Goal: Use online tool/utility: Use online tool/utility

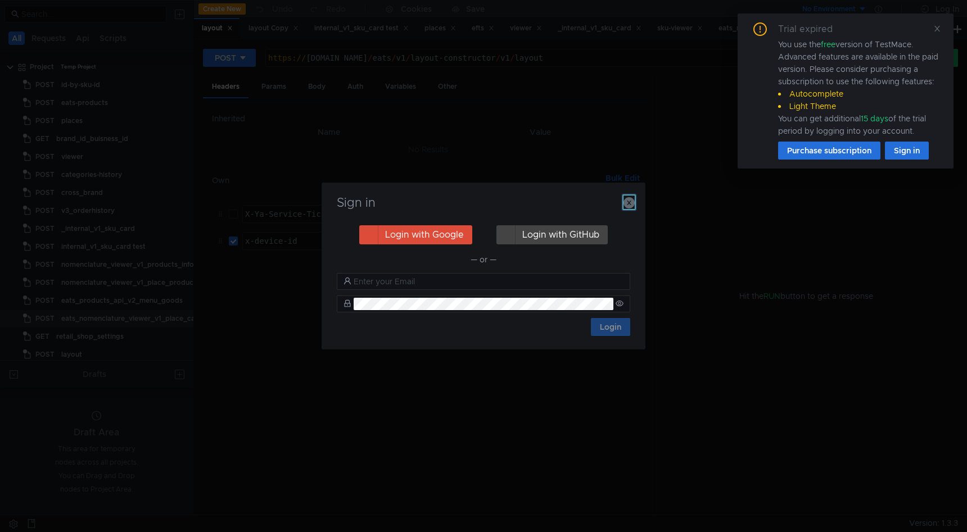
drag, startPoint x: 629, startPoint y: 197, endPoint x: 640, endPoint y: 204, distance: 13.3
click at [629, 197] on icon "button" at bounding box center [628, 202] width 11 height 11
click at [633, 201] on td at bounding box center [638, 214] width 12 height 27
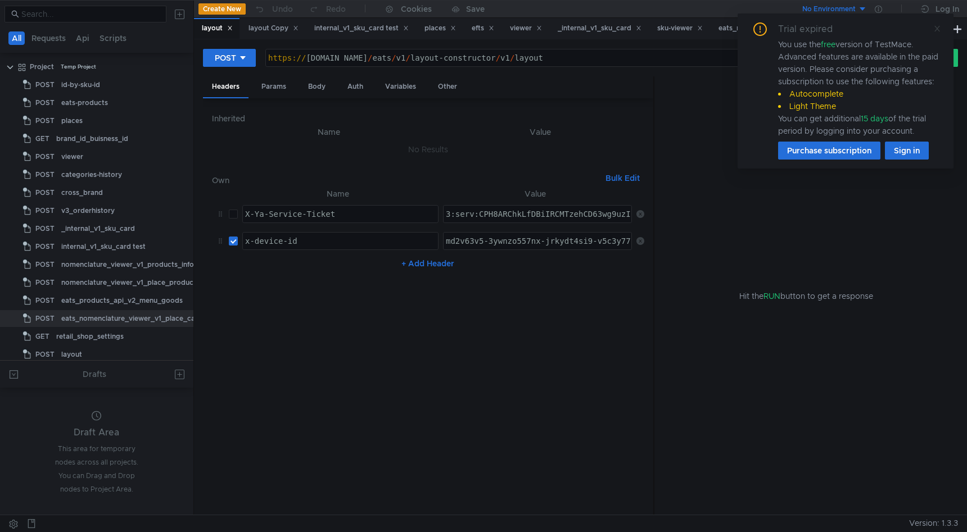
click at [939, 28] on icon at bounding box center [937, 29] width 8 height 8
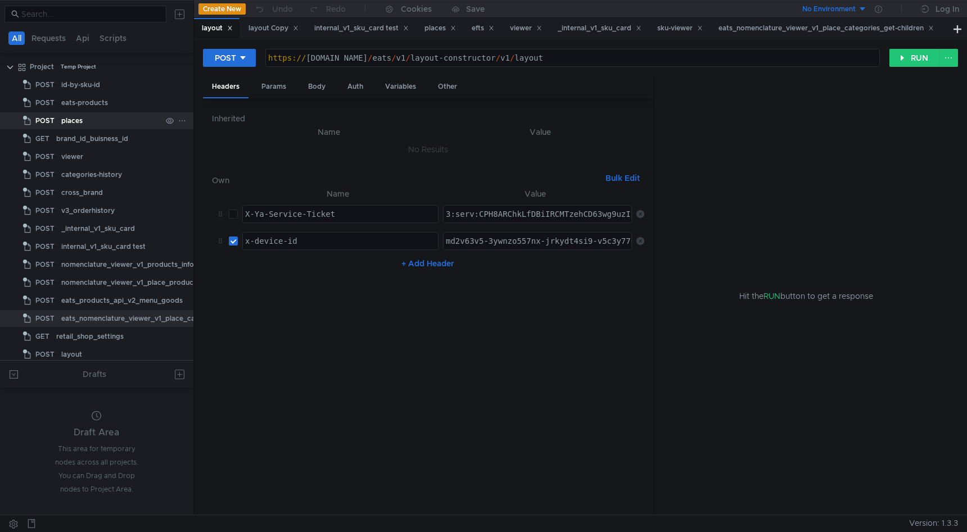
click at [93, 116] on div "places" at bounding box center [111, 120] width 100 height 17
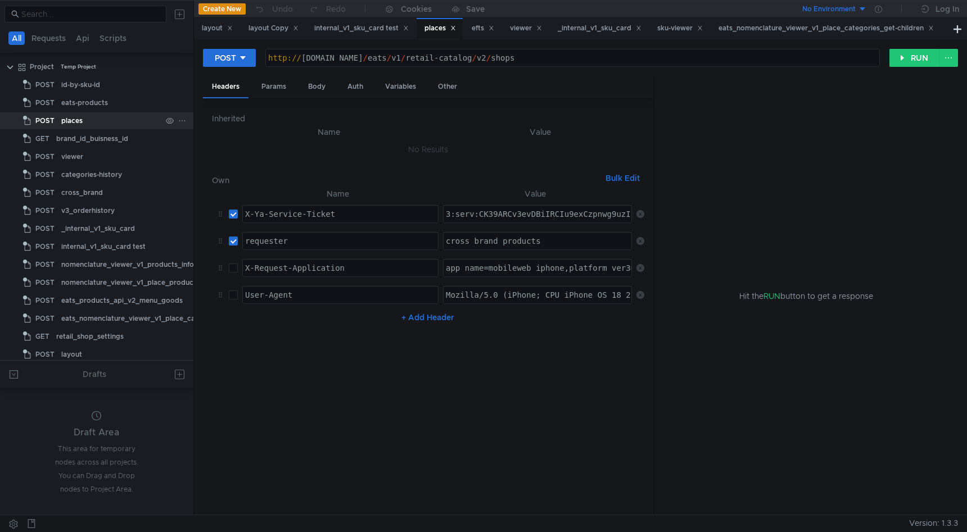
click at [69, 120] on div "places" at bounding box center [71, 120] width 21 height 17
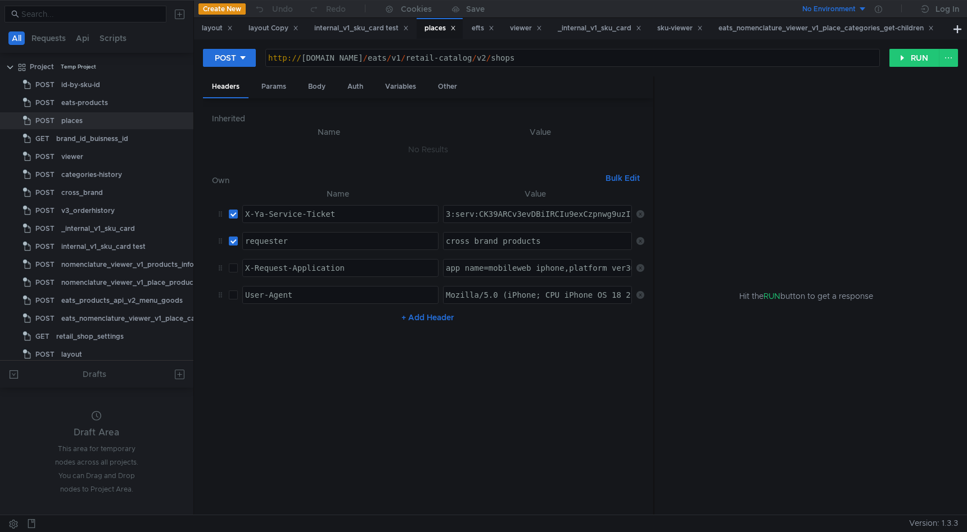
type textarea "3:serv:CK39ARCv3evDBiIRCIu9exCzpnwg9uzIkaXU_gE:DFMG5-zFkUpJQ3eGbXz7QBPdhTElK9St…"
paste textarea "3:serv:CNX-ARCVk__EBiIRCIu9exCzpnwg9uzIkaXU_gE:NJTPkC3Ct4RxYE6Aweqs8fhe2GQWtPa0…"
type textarea "3:serv:CNX-ARCVk__EBiIRCIu9exCzpnwg9uzIkaXU_gE:NJTPkC3Ct4RxYE6Aweqs8fhe2GQWtPa0…"
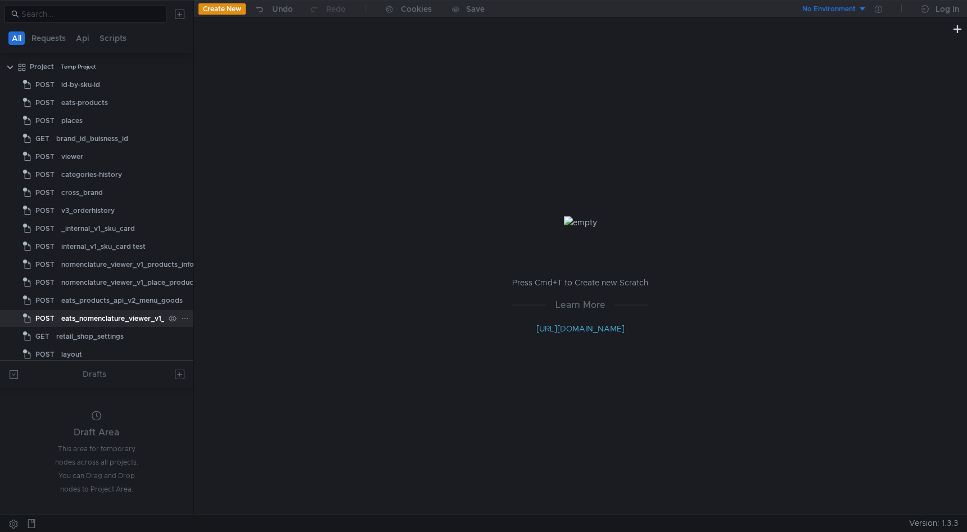
scroll to position [77, 0]
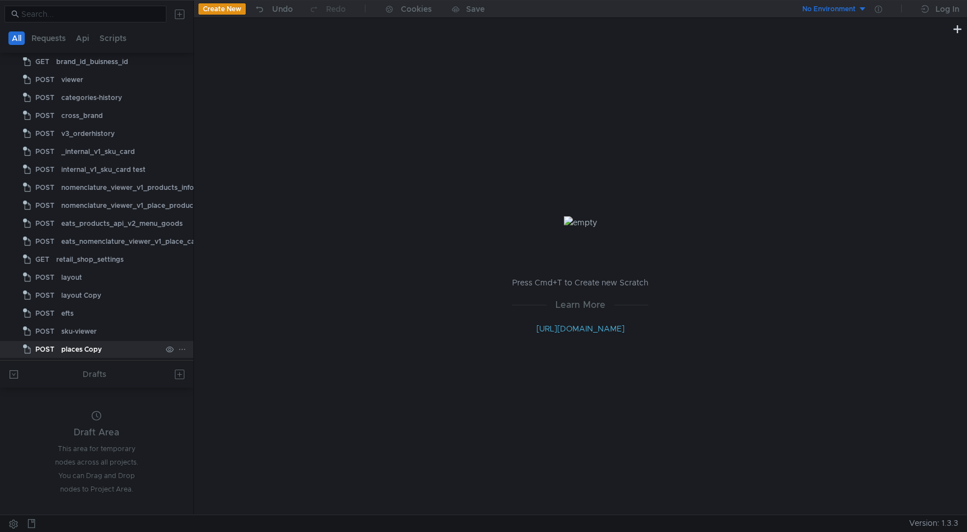
click at [114, 346] on div "places Copy" at bounding box center [111, 349] width 100 height 17
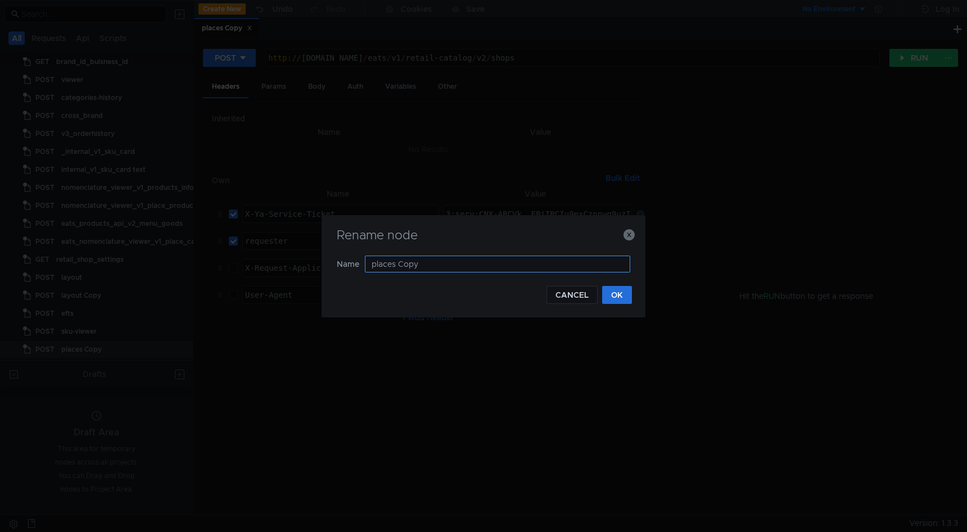
click at [405, 266] on input "places Copy" at bounding box center [497, 264] width 265 height 17
type input "o"
type input "catalog_internal_v1_get-retail"
click at [610, 302] on button "OK" at bounding box center [617, 295] width 30 height 18
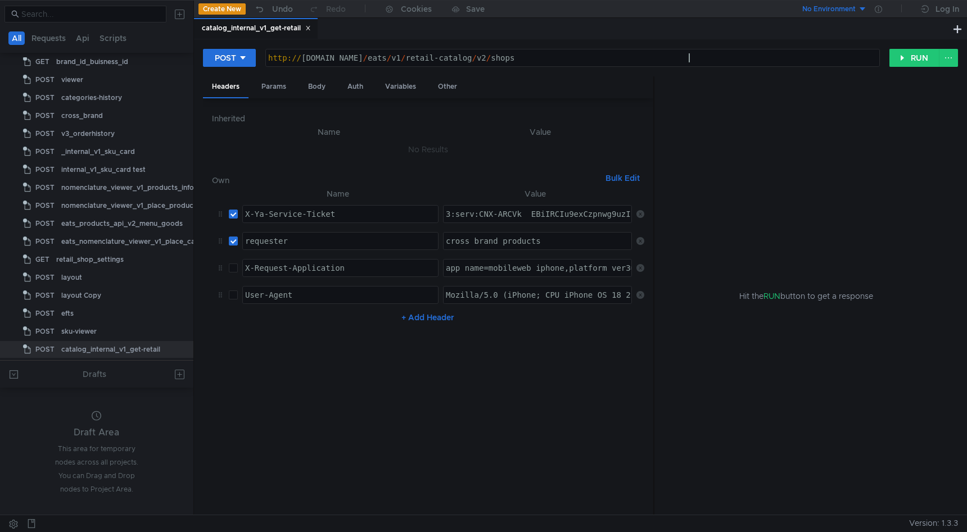
click at [690, 61] on div "http:// eda-eats-retail-catalog-stable-1.klg.yp-c.yandex.net / eats / v1 / reta…" at bounding box center [572, 66] width 613 height 27
drag, startPoint x: 702, startPoint y: 60, endPoint x: 547, endPoint y: 68, distance: 155.4
click at [547, 68] on div "POST http://eda-eats-retail-catalog-stable-1.klg.yp-c.yandex.net/eats/v1/retail…" at bounding box center [580, 62] width 755 height 28
paste textarea "internal/v1/get-retail"
type textarea "[URL][DOMAIN_NAME]"
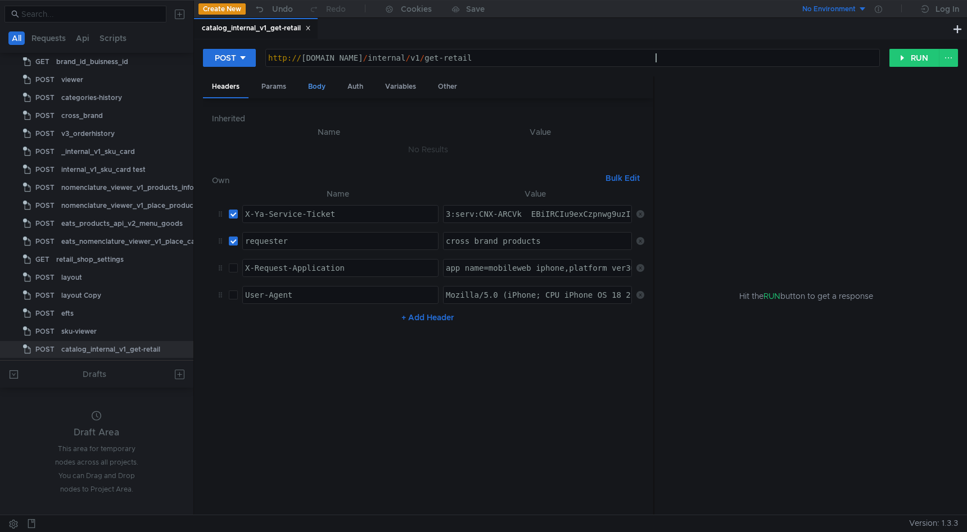
click at [316, 92] on div "Body" at bounding box center [316, 86] width 35 height 21
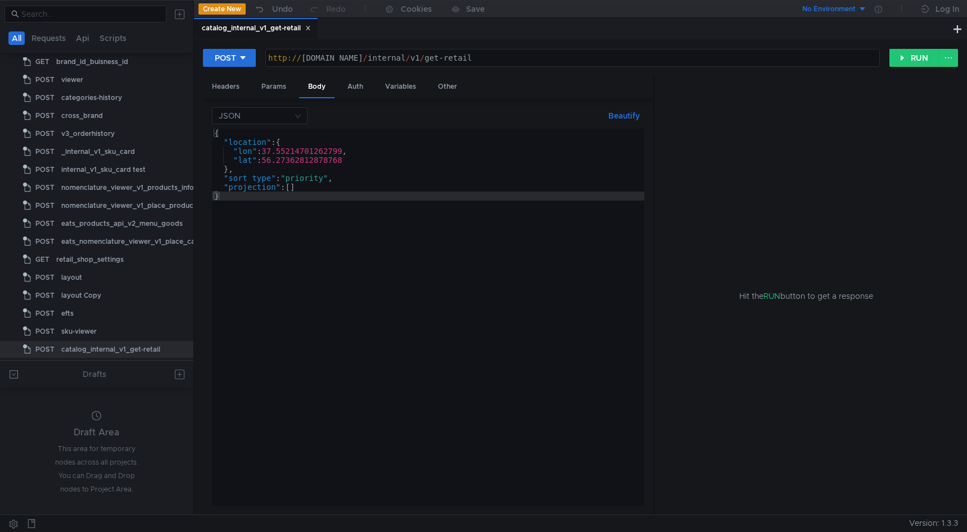
click at [335, 195] on div "{ "location" : { "lon" : 37.55214701262799 , "lat" : 56.27362812878768 } , "sor…" at bounding box center [428, 327] width 432 height 396
type textarea ""projection": [] }"
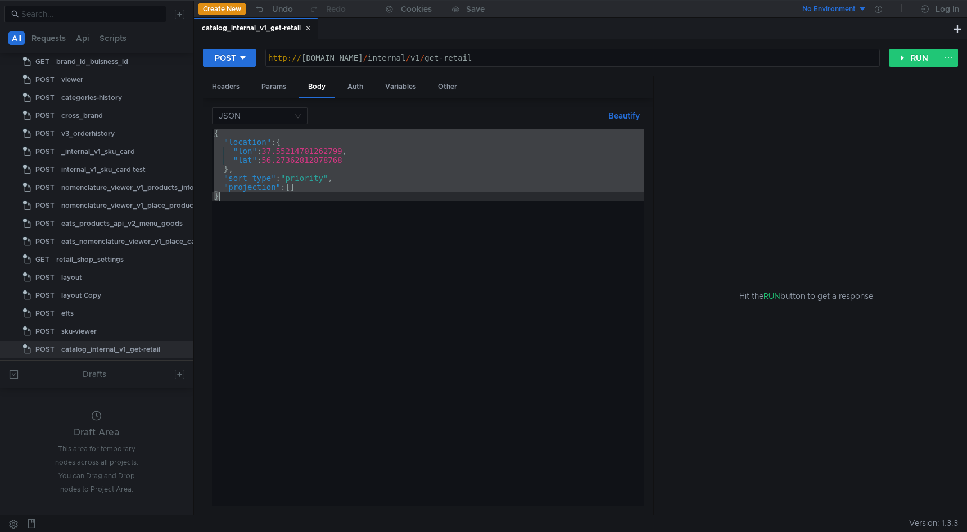
paste textarea
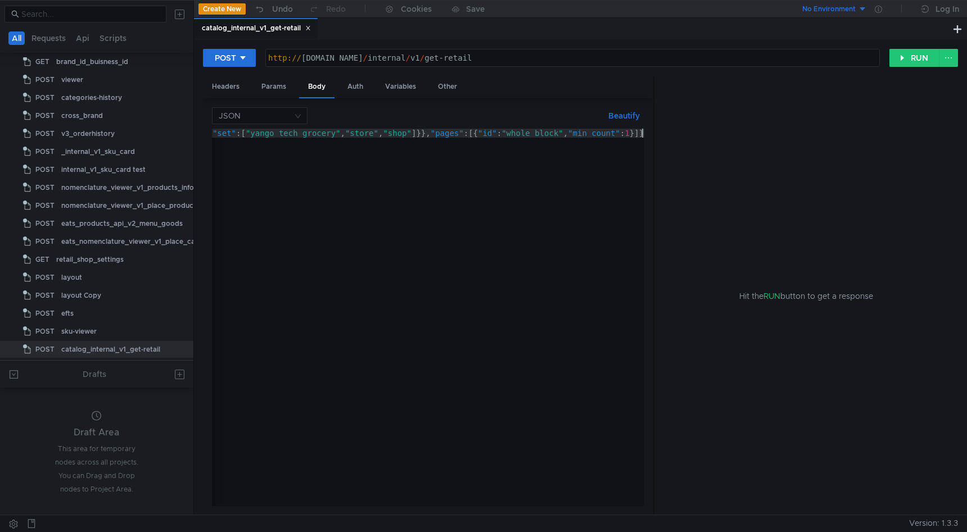
scroll to position [0, 2864]
click at [624, 117] on button "Beautify" at bounding box center [624, 115] width 40 height 13
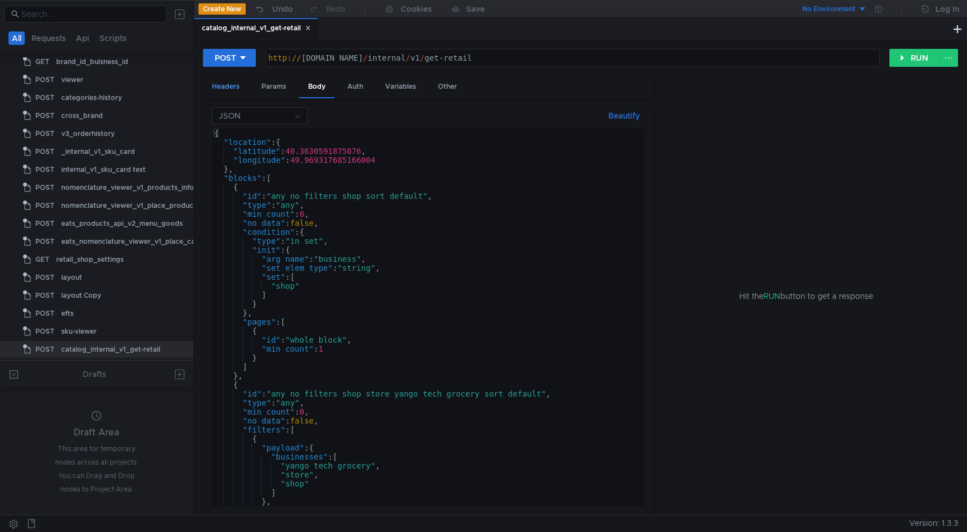
click at [227, 89] on div "Headers" at bounding box center [226, 86] width 46 height 21
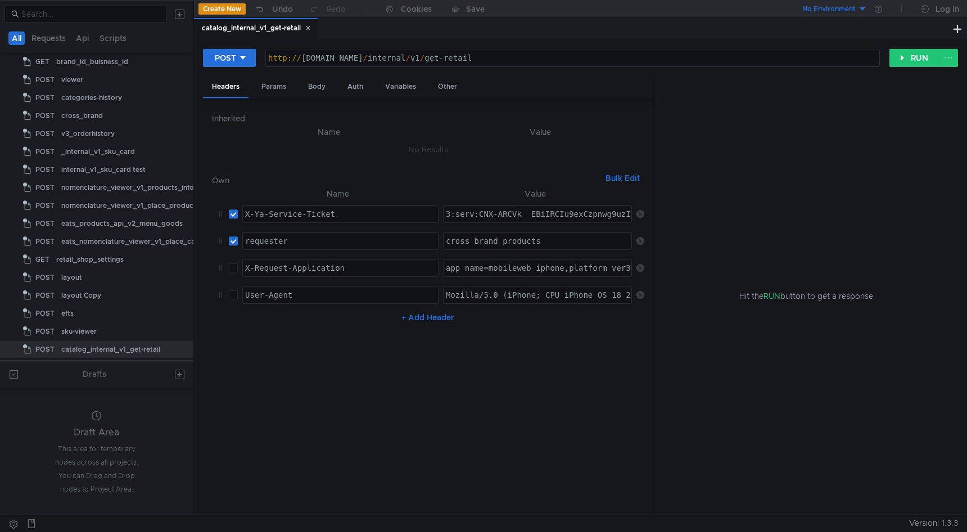
click at [233, 238] on input "checkbox" at bounding box center [233, 241] width 9 height 9
checkbox input "false"
click at [280, 93] on div "Params" at bounding box center [273, 86] width 43 height 21
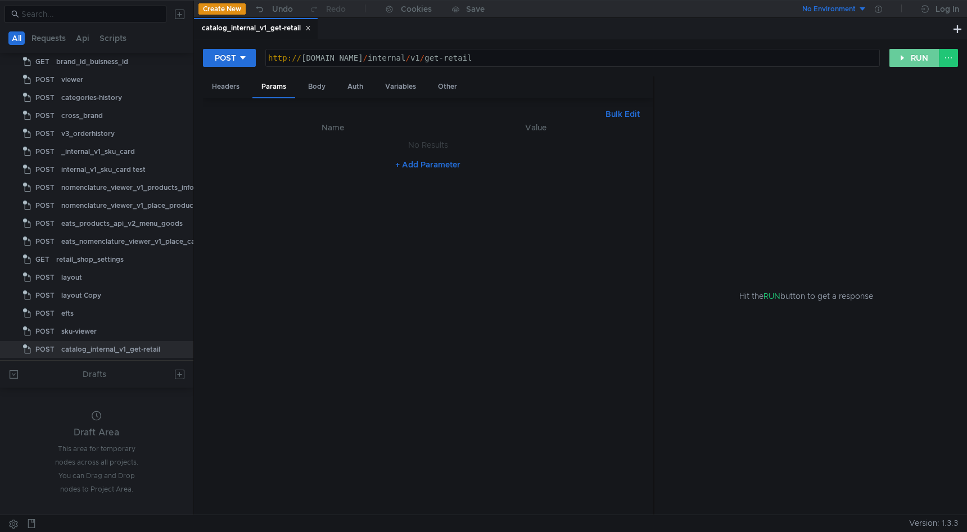
click at [921, 59] on button "RUN" at bounding box center [914, 58] width 50 height 18
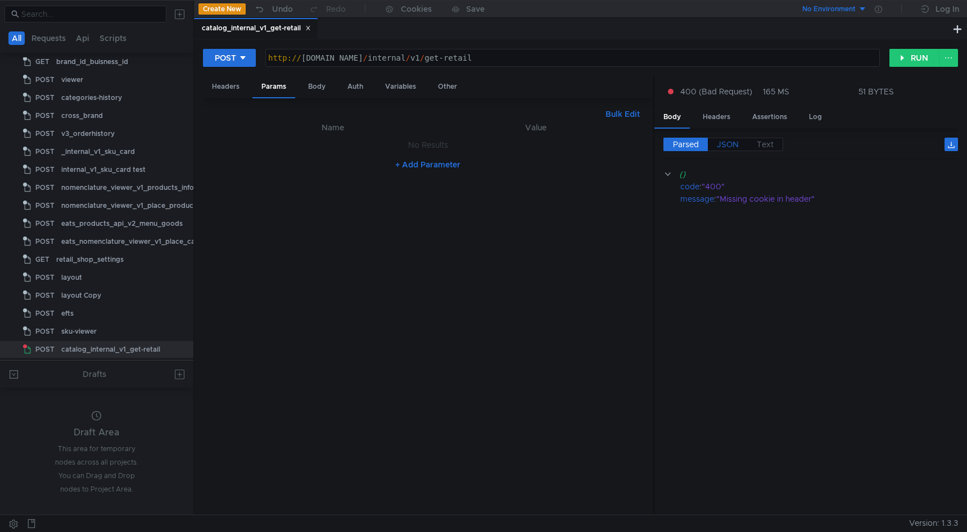
click at [720, 151] on label "JSON" at bounding box center [728, 144] width 40 height 13
click at [222, 93] on div "Headers" at bounding box center [226, 86] width 46 height 21
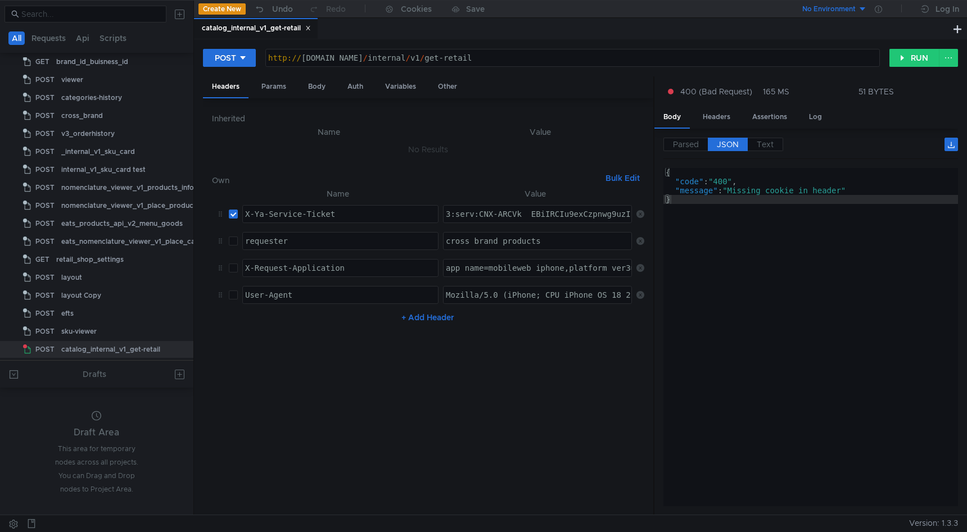
type textarea ""message": "Missing cookie in header""
click at [750, 192] on div "{ "code" : "400" , "message" : "Missing cookie in header" }" at bounding box center [810, 346] width 295 height 356
drag, startPoint x: 750, startPoint y: 192, endPoint x: 831, endPoint y: 191, distance: 81.0
click at [831, 191] on div "{ "code" : "400" , "message" : "Missing cookie in header" }" at bounding box center [810, 346] width 295 height 356
click at [435, 319] on button "+ Add Header" at bounding box center [428, 317] width 62 height 13
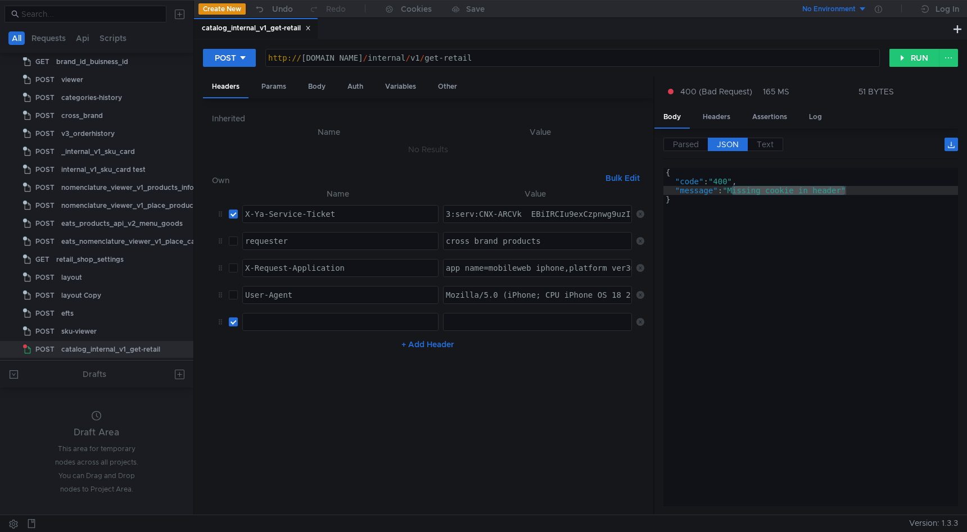
click at [332, 322] on div at bounding box center [340, 331] width 195 height 27
paste textarea "cookie"
type textarea "cookie"
click at [475, 319] on div at bounding box center [539, 331] width 190 height 27
paste textarea
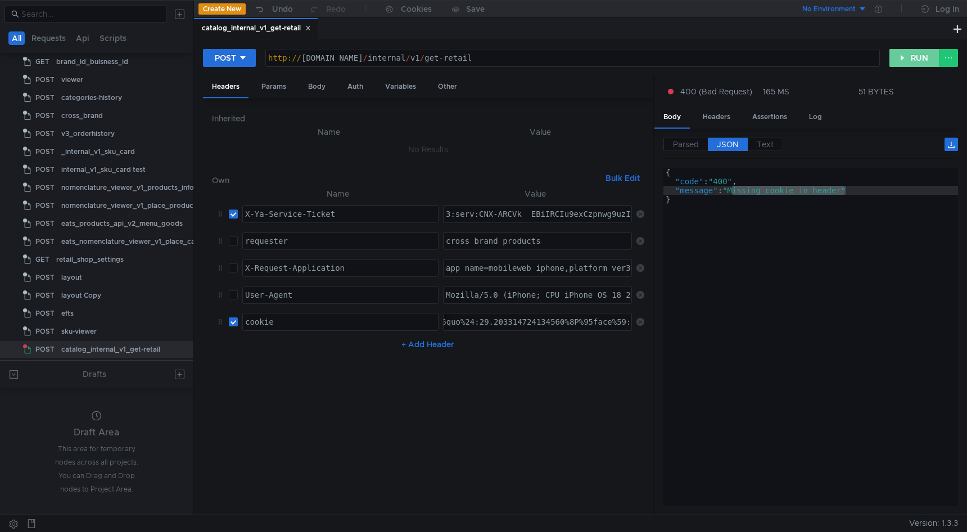
click at [916, 65] on button "RUN" at bounding box center [914, 58] width 50 height 18
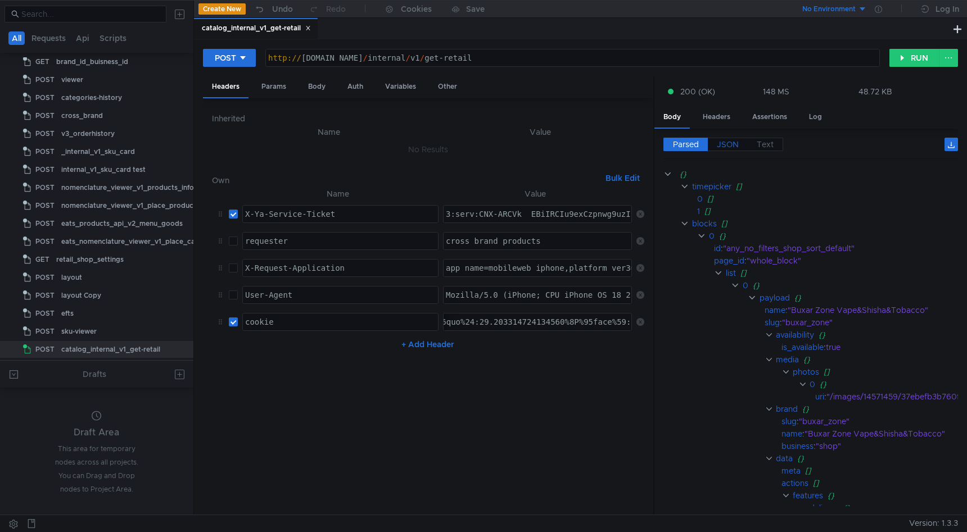
click at [725, 139] on span "JSON" at bounding box center [728, 144] width 22 height 10
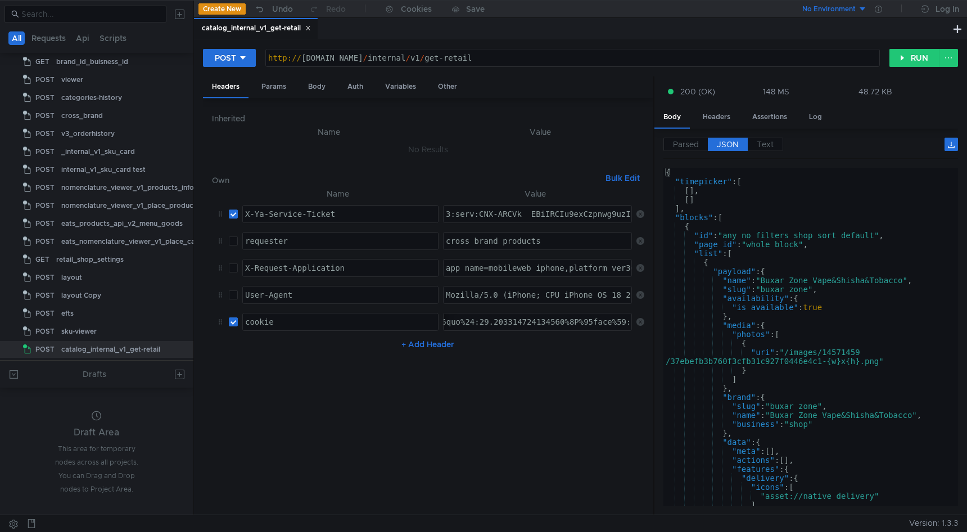
click at [760, 243] on div "{ "timepicker" : [ [ ] , [ ] ] , "blocks" : [ { "id" : "any_no_filters_shop_sor…" at bounding box center [808, 344] width 290 height 352
click at [791, 346] on div "{ "timepicker" : [ [ ] , [ ] ] , "blocks" : [ { "id" : "any_no_filters_shop_sor…" at bounding box center [808, 346] width 290 height 356
type textarea "{"
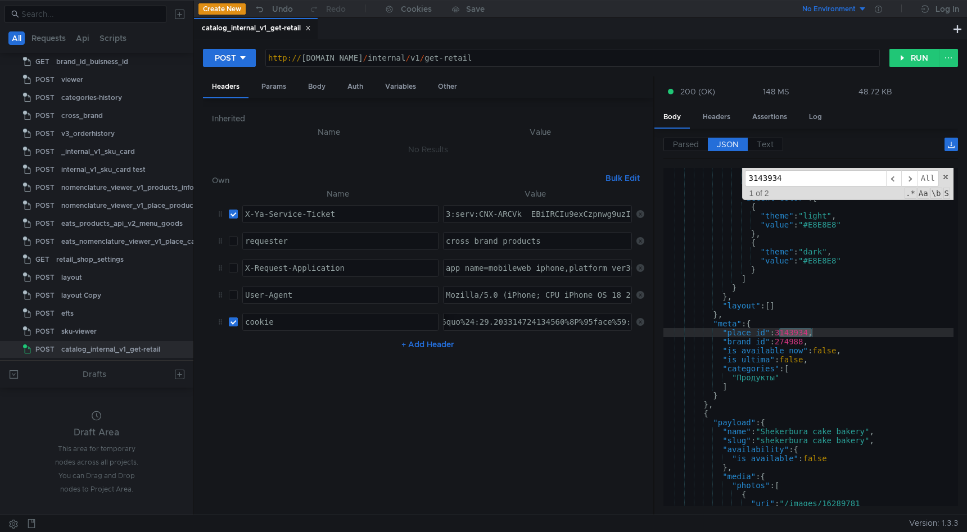
scroll to position [7025, 0]
type input "3143934"
click at [835, 351] on div "] } ] , "accent_color" : [ { "theme" : "light" , "value" : "#E8E8E8" } , { "the…" at bounding box center [808, 348] width 290 height 365
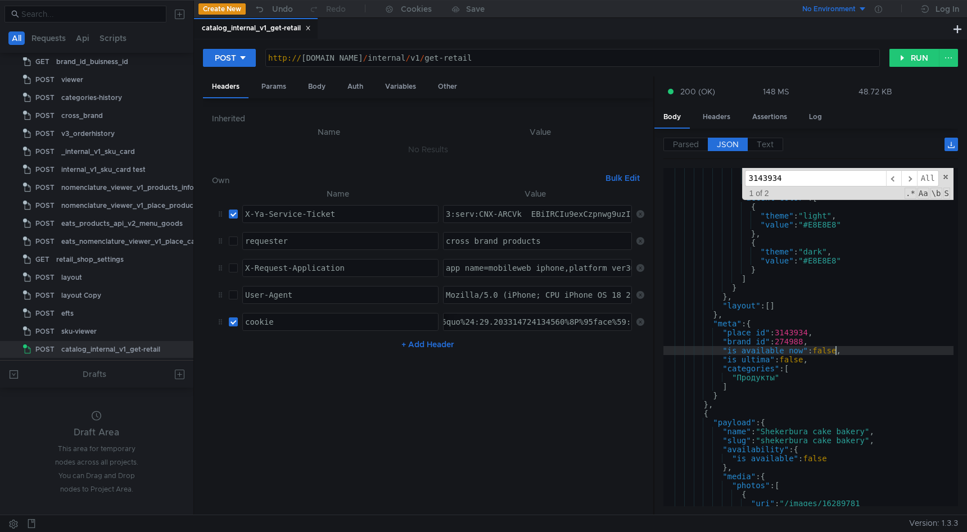
type textarea "] }"
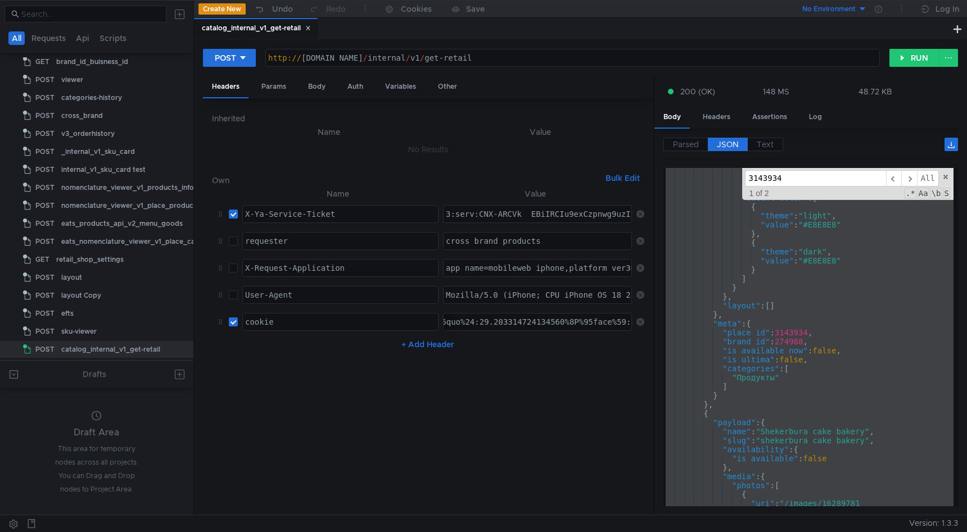
click at [946, 175] on span at bounding box center [946, 177] width 8 height 8
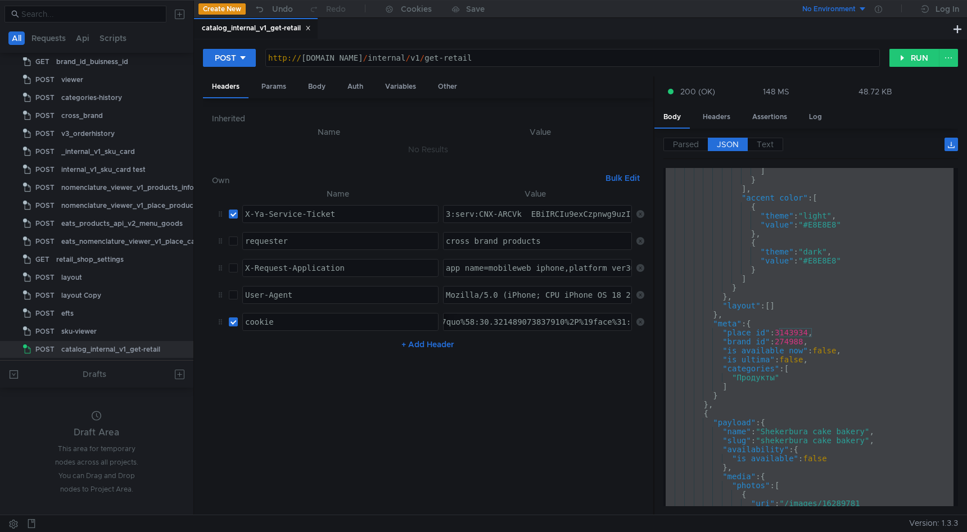
scroll to position [7025, 0]
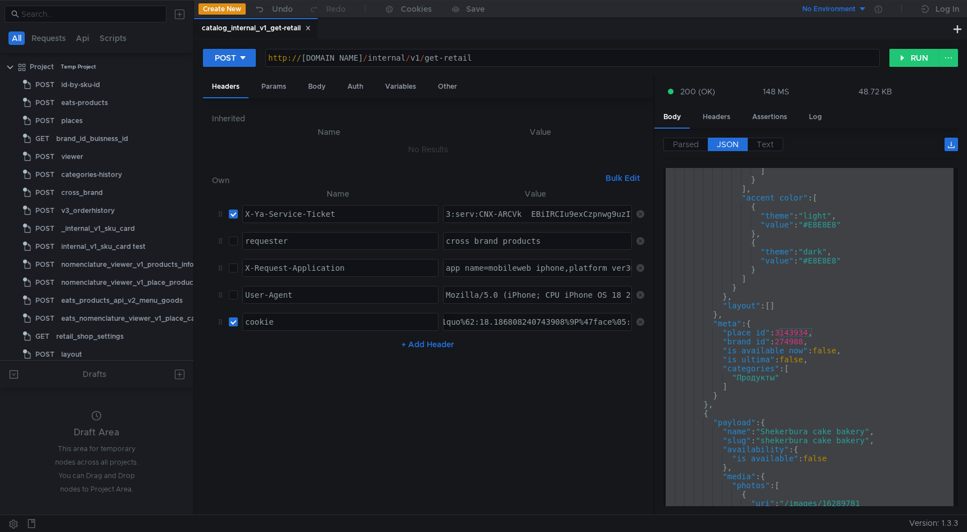
scroll to position [7025, 0]
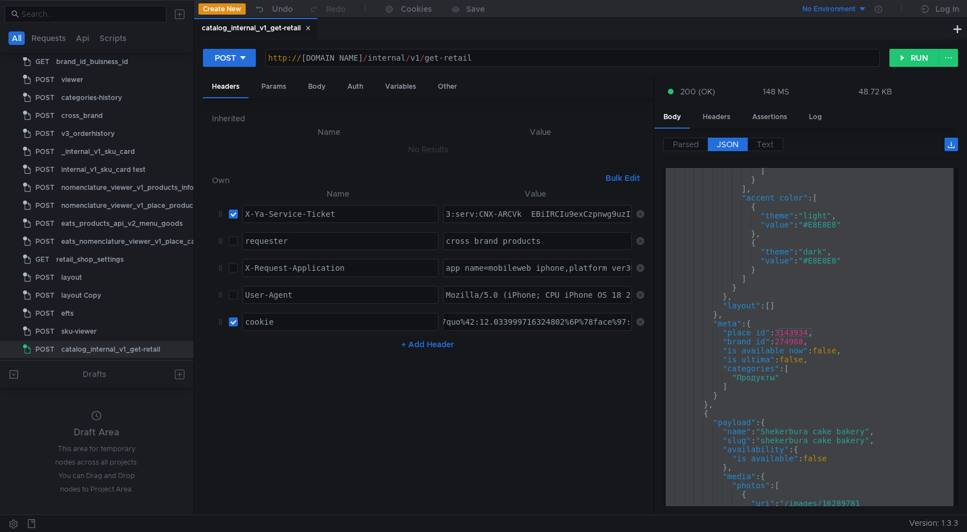
scroll to position [7025, 0]
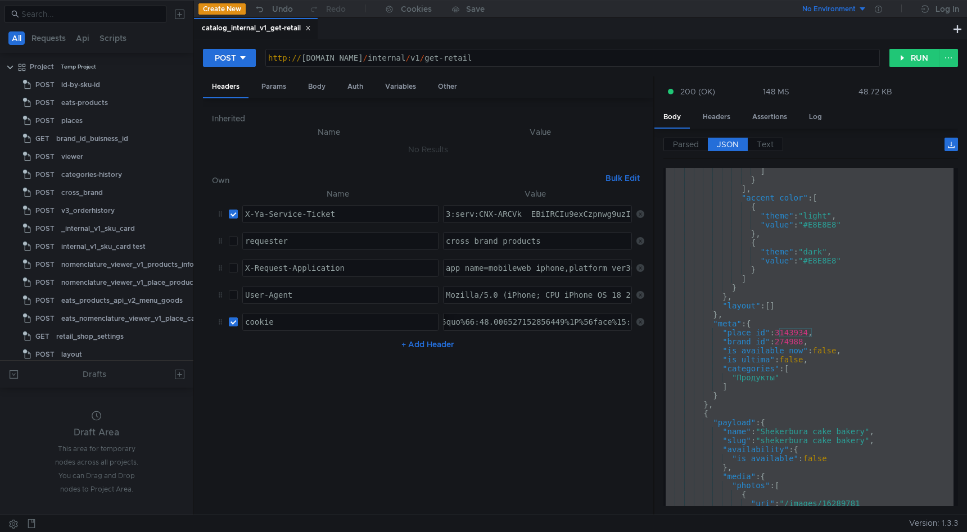
scroll to position [7025, 0]
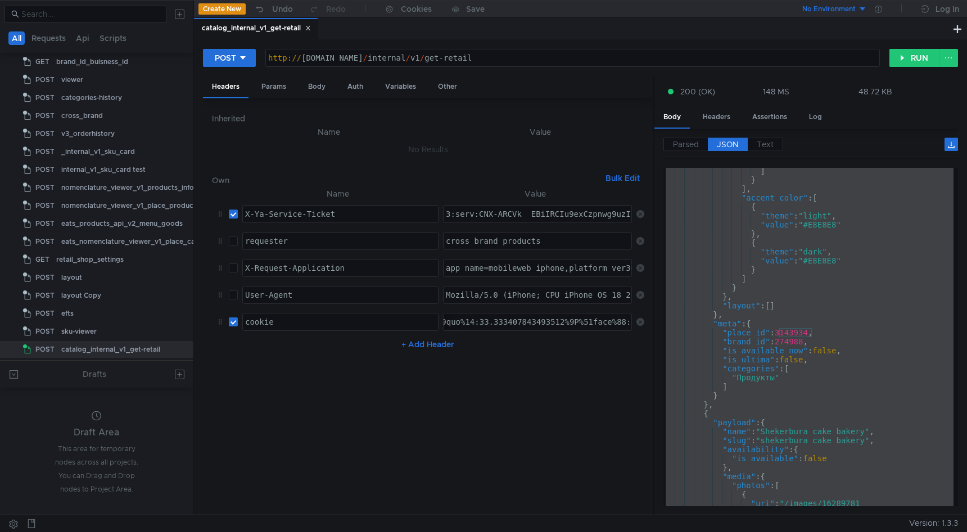
scroll to position [7025, 0]
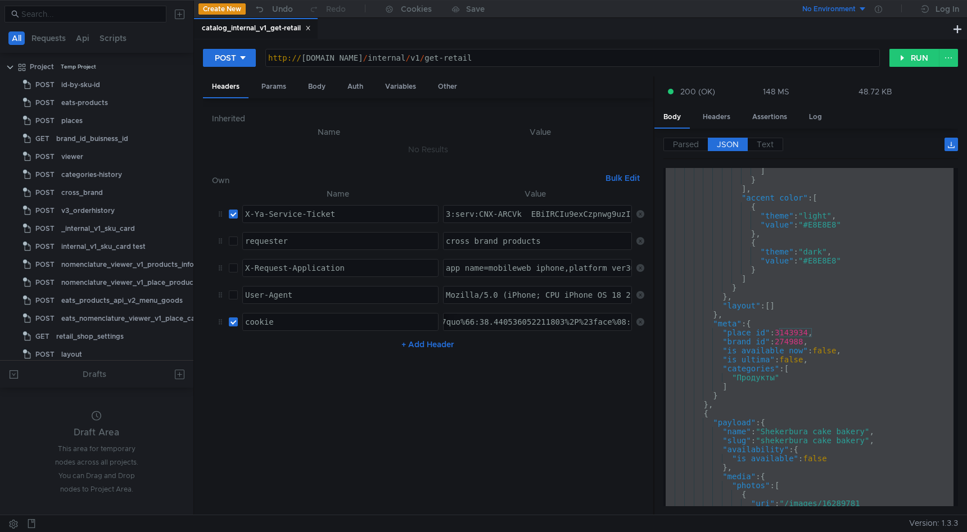
scroll to position [7025, 0]
